Goal: Obtain resource: Obtain resource

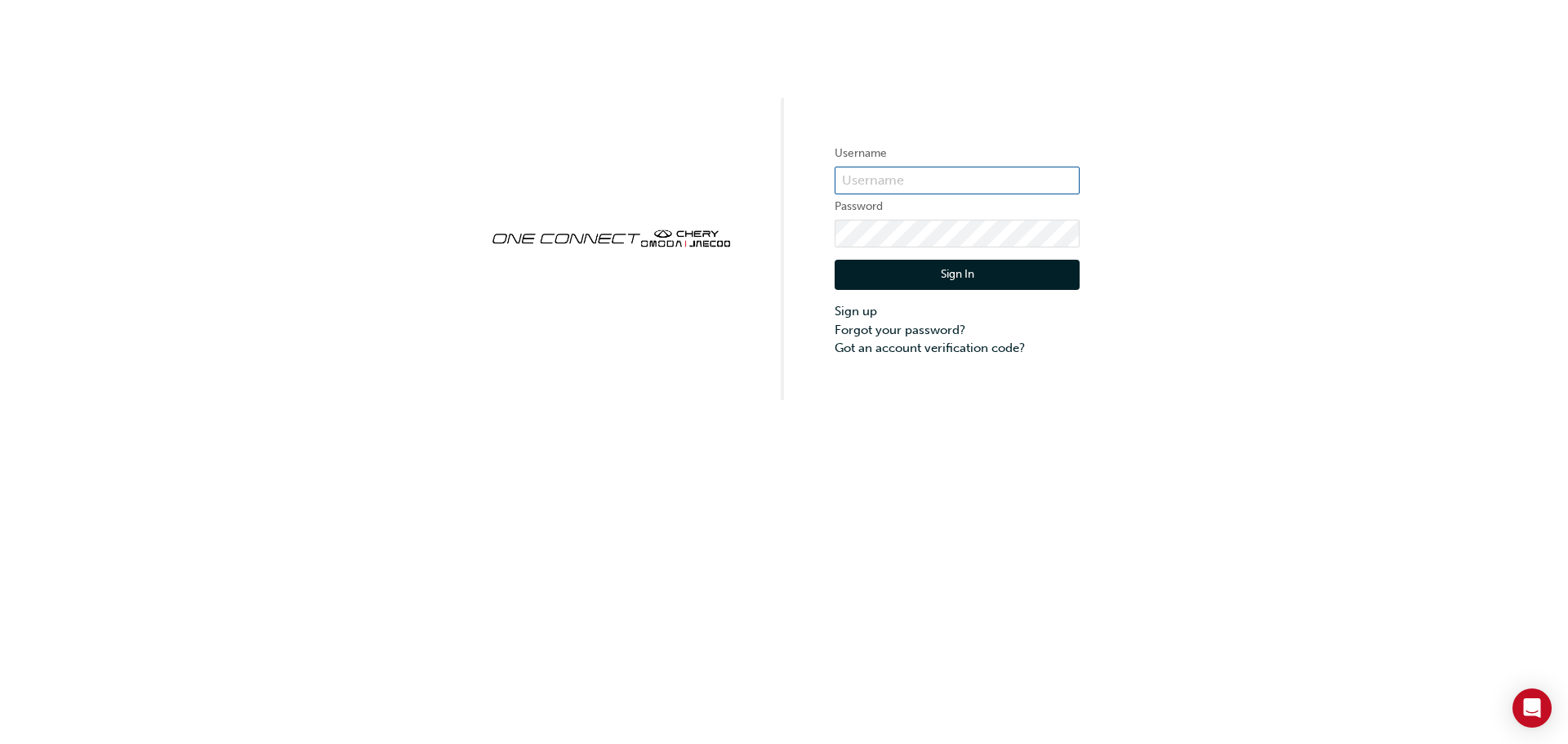
type input "CHAU1151"
click at [966, 279] on button "Sign In" at bounding box center [957, 275] width 245 height 31
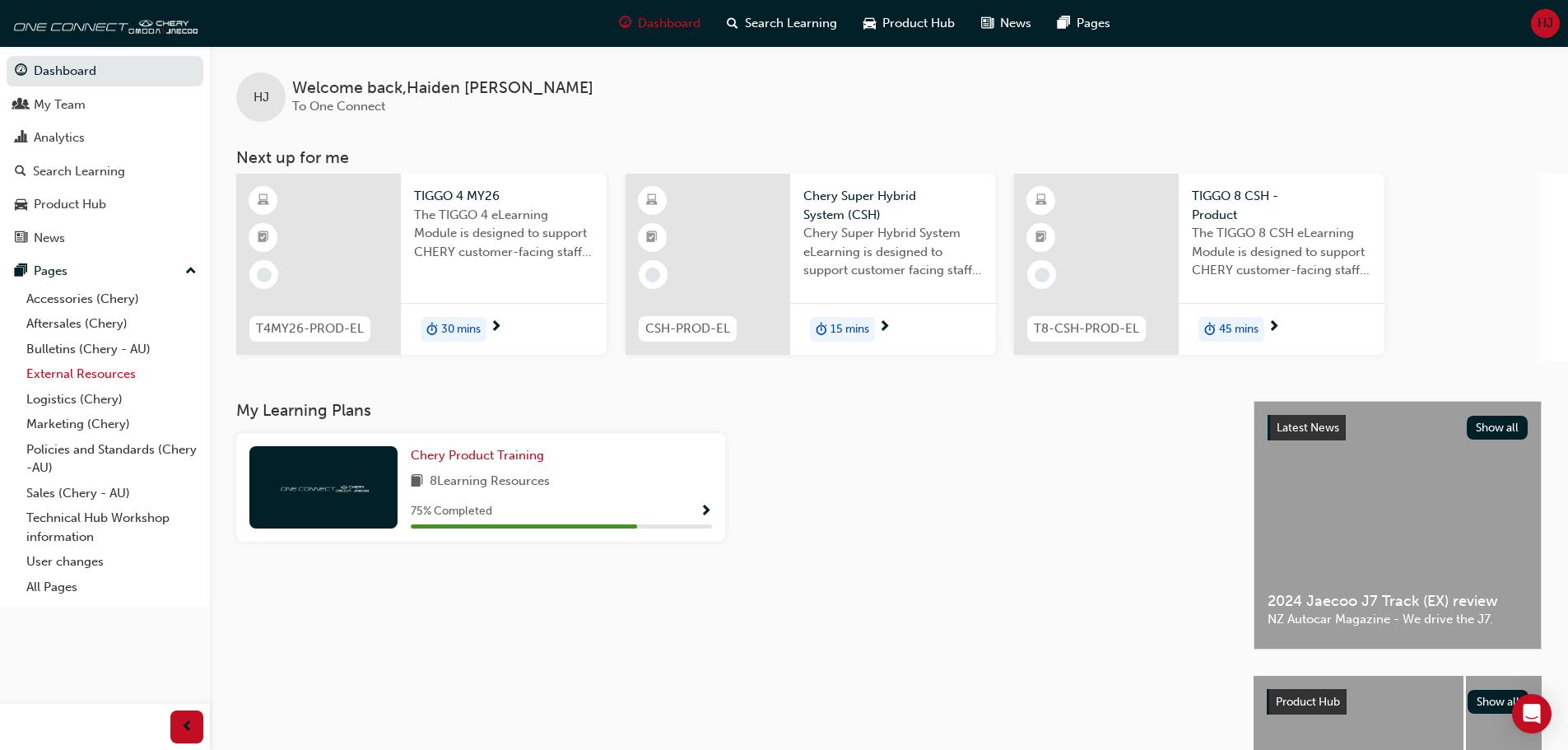
click at [84, 375] on link "External Resources" at bounding box center [111, 374] width 184 height 25
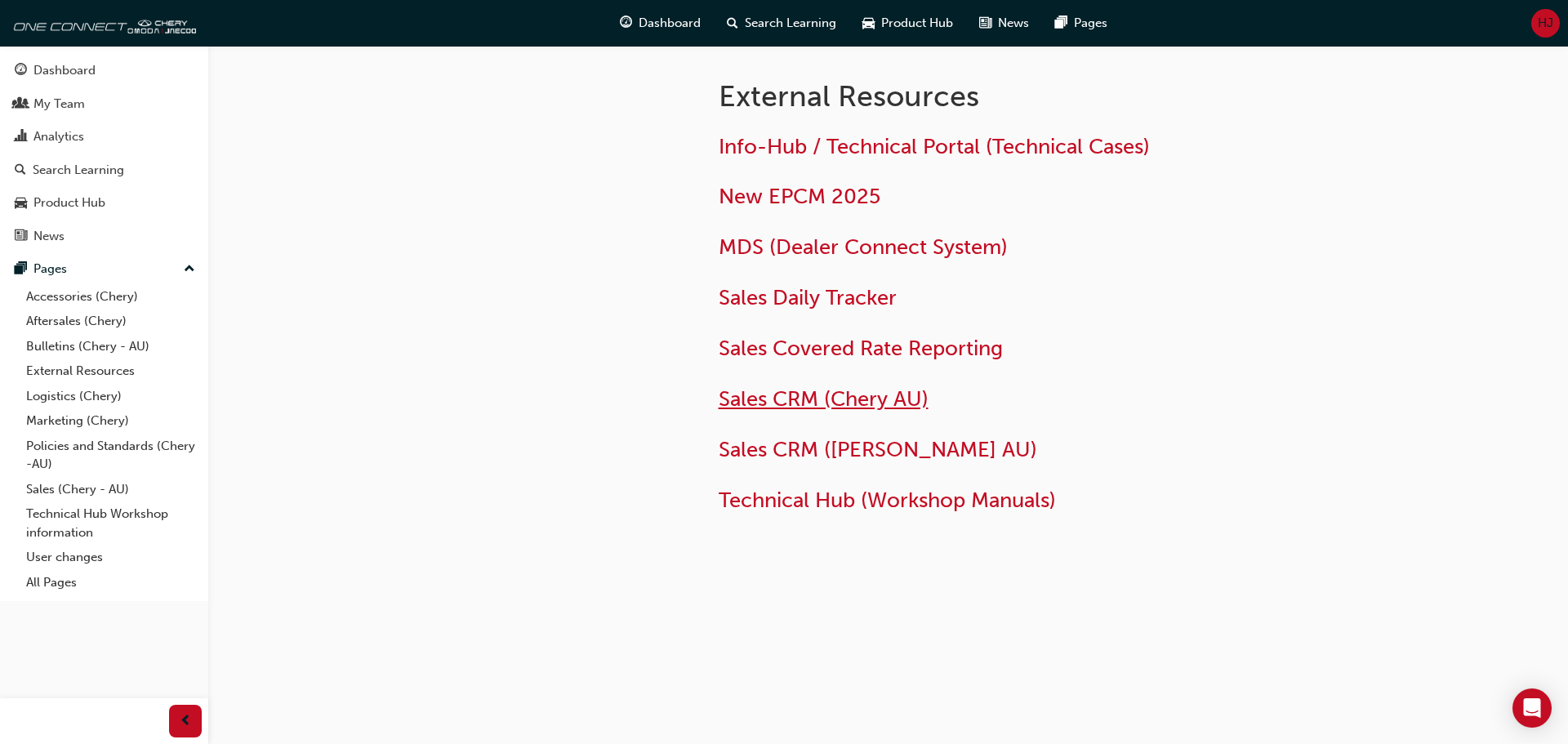
click at [864, 386] on span "Sales CRM (Chery AU)" at bounding box center [823, 398] width 210 height 25
click at [90, 489] on link "Sales (Chery - AU)" at bounding box center [111, 490] width 183 height 25
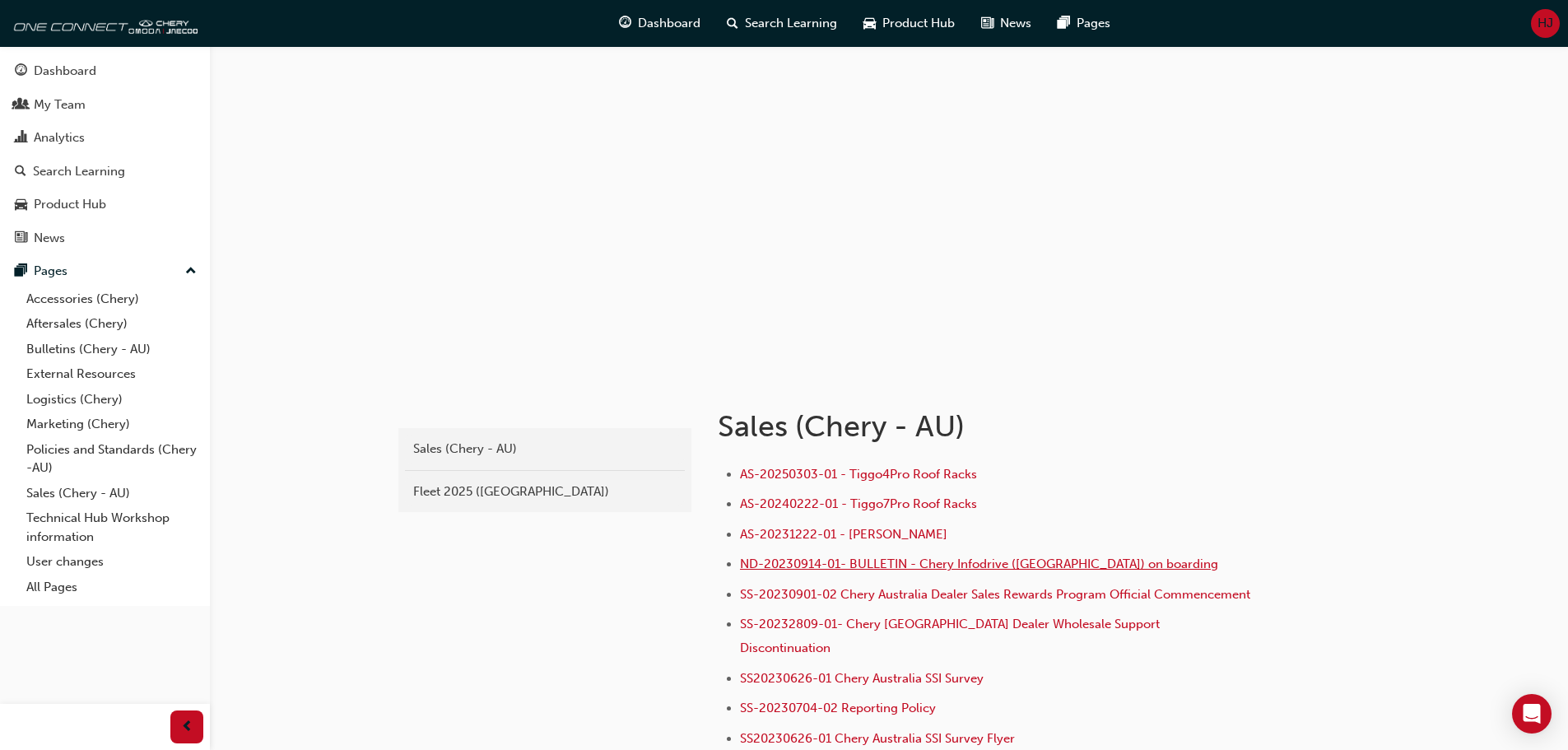
click at [1007, 562] on span "ND-20230914-01- BULLETIN - Chery Infodrive (Nidasu) on boarding" at bounding box center [979, 564] width 479 height 15
